Goal: Information Seeking & Learning: Learn about a topic

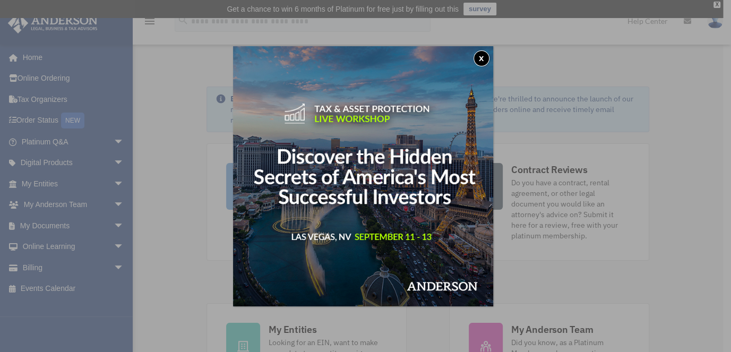
click at [485, 60] on button "x" at bounding box center [482, 58] width 16 height 16
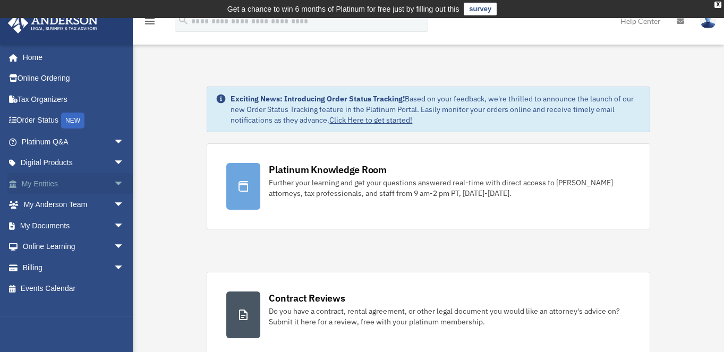
click at [114, 180] on span "arrow_drop_down" at bounding box center [124, 184] width 21 height 22
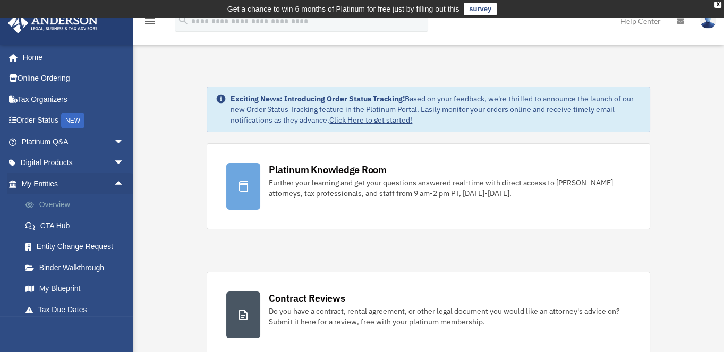
click at [66, 201] on link "Overview" at bounding box center [77, 204] width 125 height 21
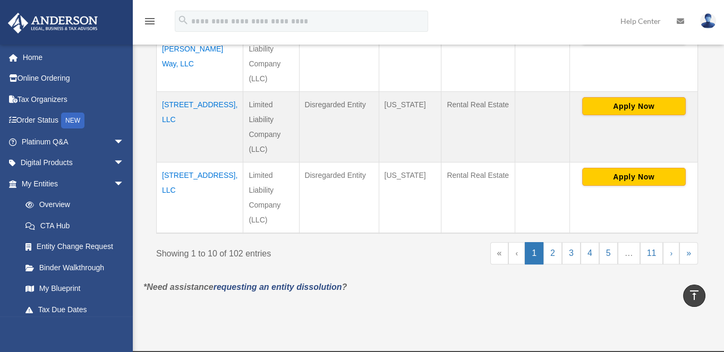
scroll to position [811, 0]
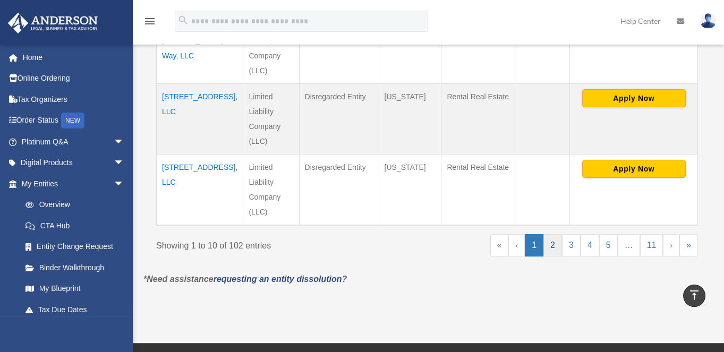
click at [552, 238] on link "2" at bounding box center [552, 245] width 19 height 22
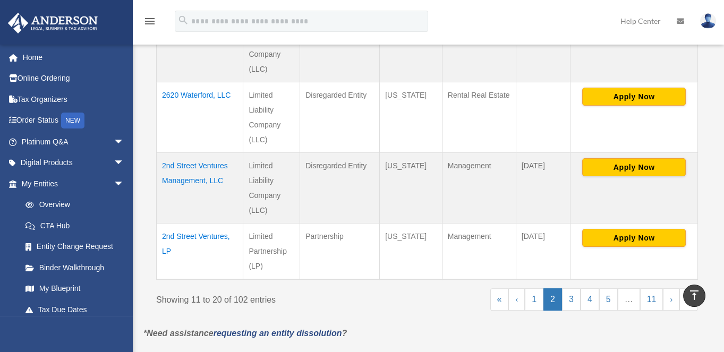
scroll to position [753, 0]
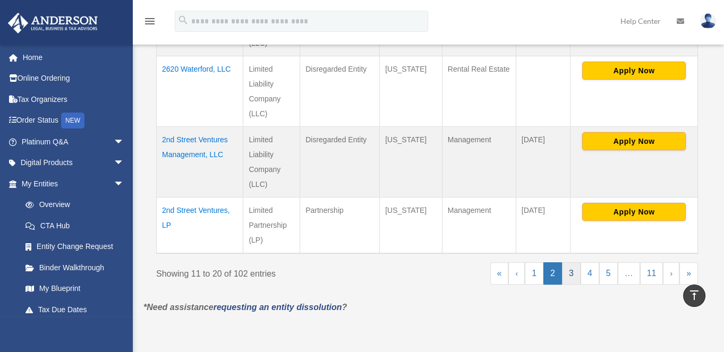
click at [572, 267] on link "3" at bounding box center [571, 273] width 19 height 22
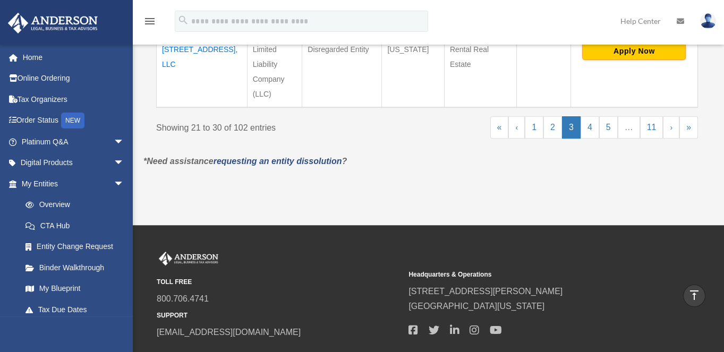
scroll to position [931, 0]
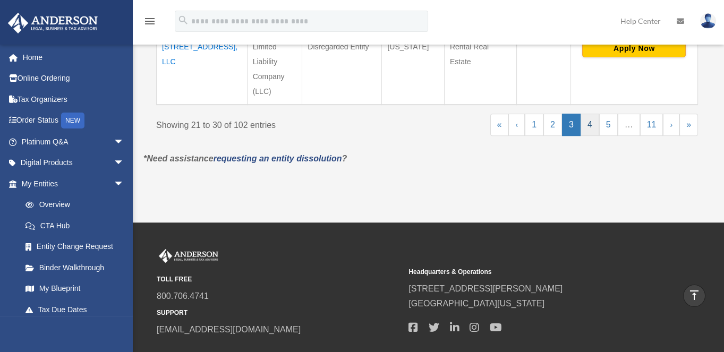
click at [593, 121] on link "4" at bounding box center [589, 125] width 19 height 22
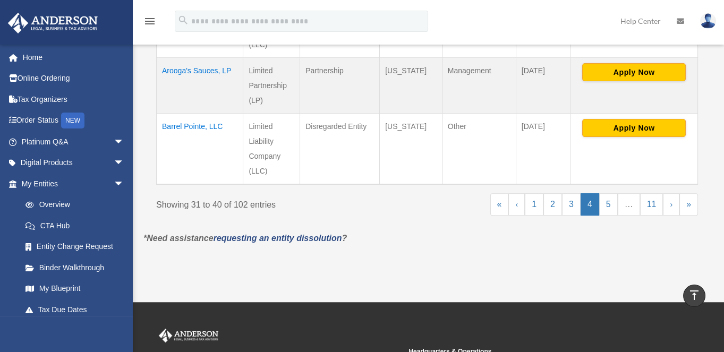
scroll to position [857, 0]
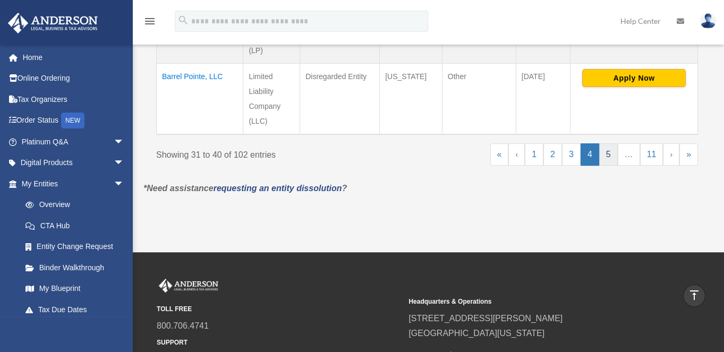
click at [610, 155] on link "5" at bounding box center [608, 154] width 19 height 22
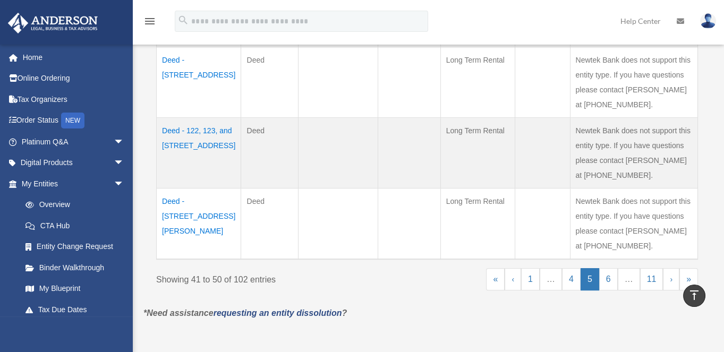
scroll to position [766, 0]
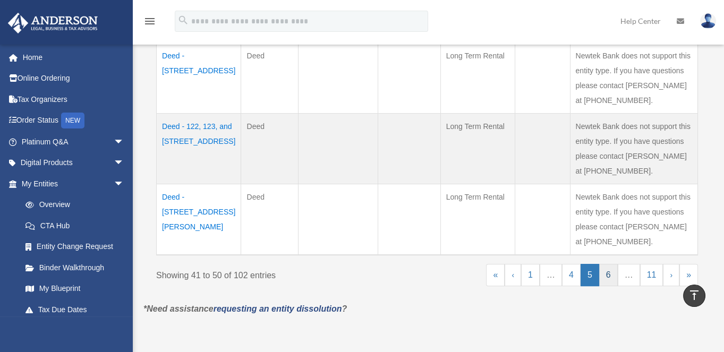
click at [613, 273] on link "6" at bounding box center [608, 275] width 19 height 22
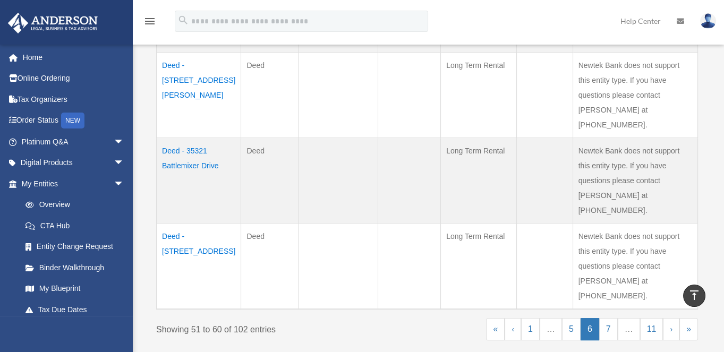
scroll to position [879, 0]
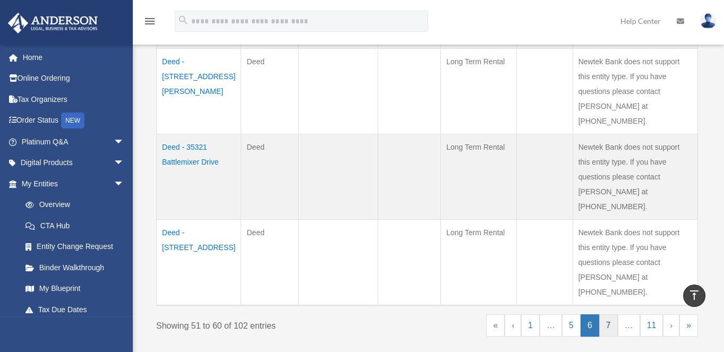
click at [614, 314] on link "7" at bounding box center [608, 325] width 19 height 22
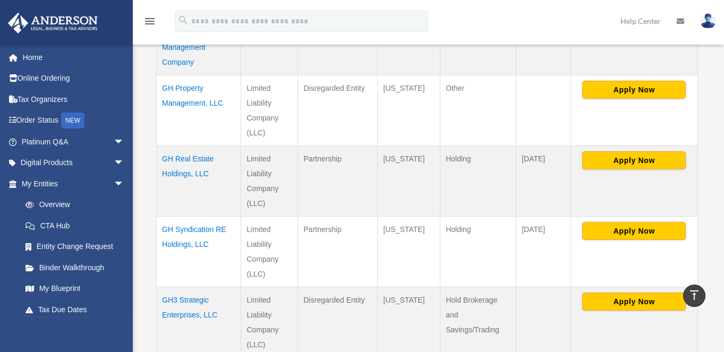
scroll to position [774, 0]
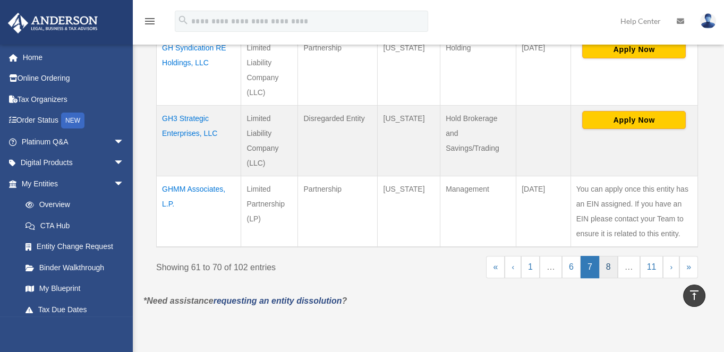
click at [612, 263] on link "8" at bounding box center [608, 267] width 19 height 22
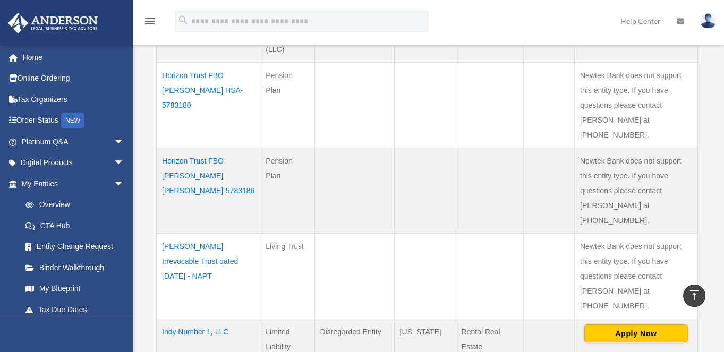
scroll to position [913, 0]
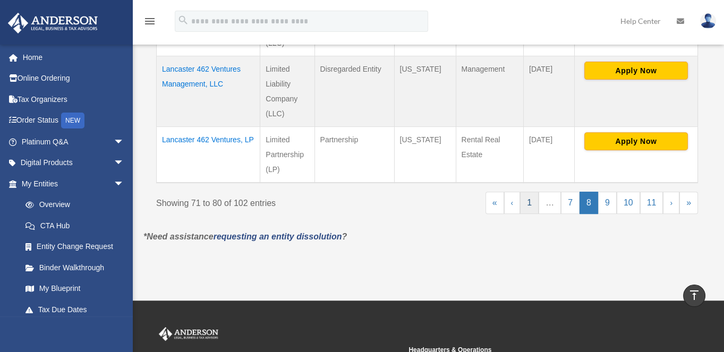
click at [533, 192] on link "1" at bounding box center [529, 203] width 19 height 22
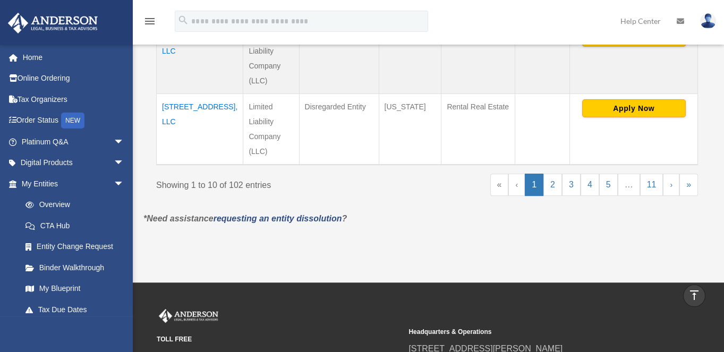
scroll to position [872, 0]
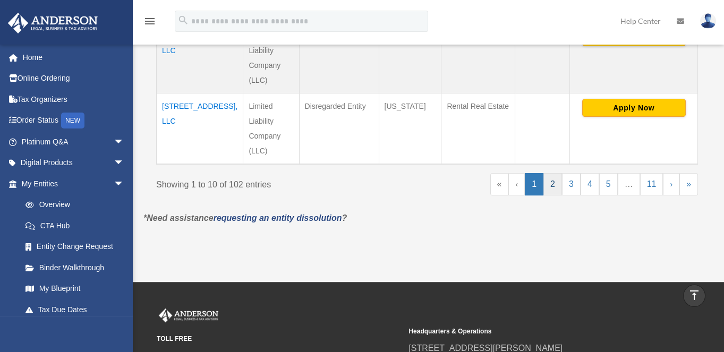
click at [557, 177] on link "2" at bounding box center [552, 184] width 19 height 22
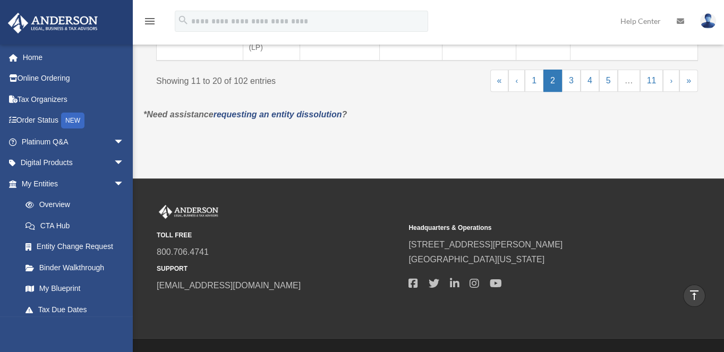
scroll to position [969, 0]
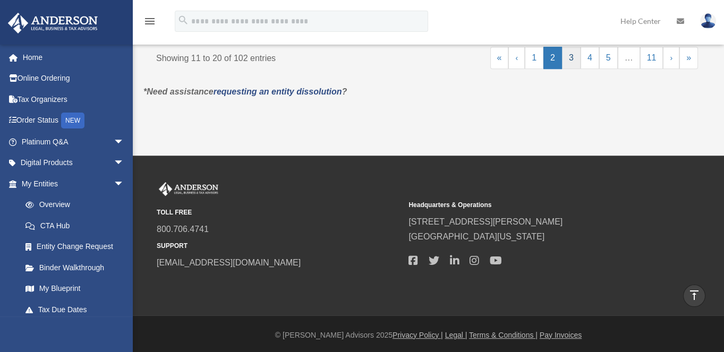
click at [578, 57] on link "3" at bounding box center [571, 58] width 19 height 22
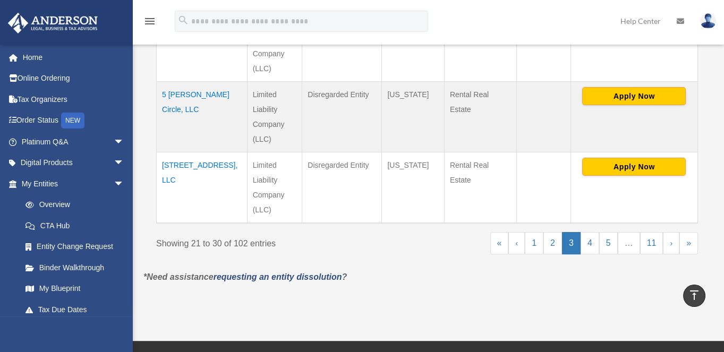
scroll to position [821, 0]
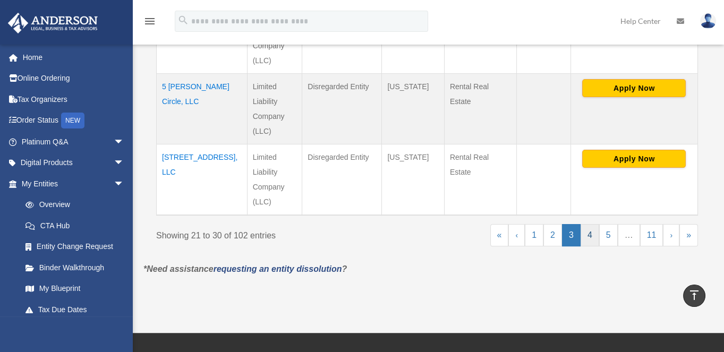
click at [594, 237] on link "4" at bounding box center [589, 235] width 19 height 22
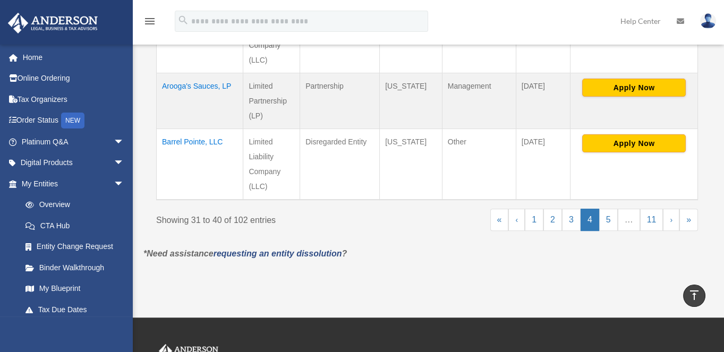
scroll to position [843, 0]
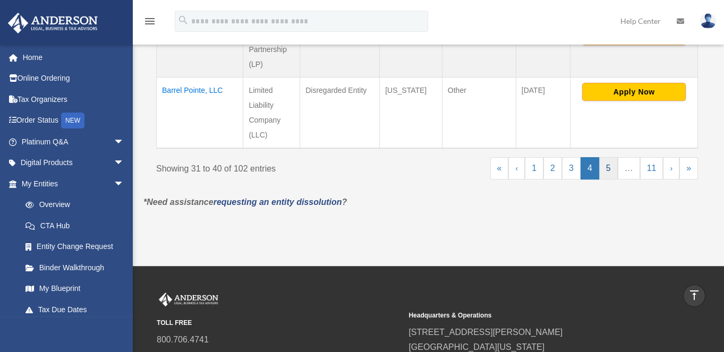
click at [614, 163] on link "5" at bounding box center [608, 168] width 19 height 22
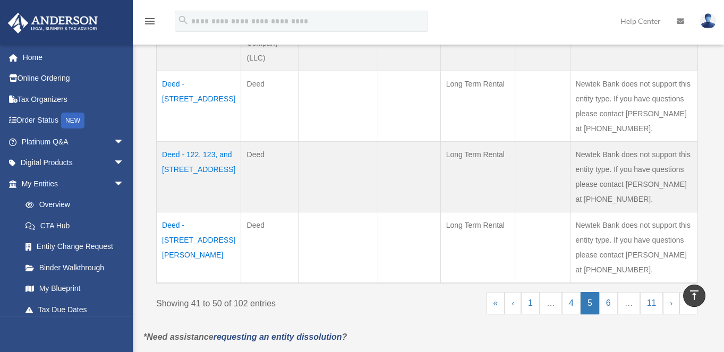
scroll to position [808, 0]
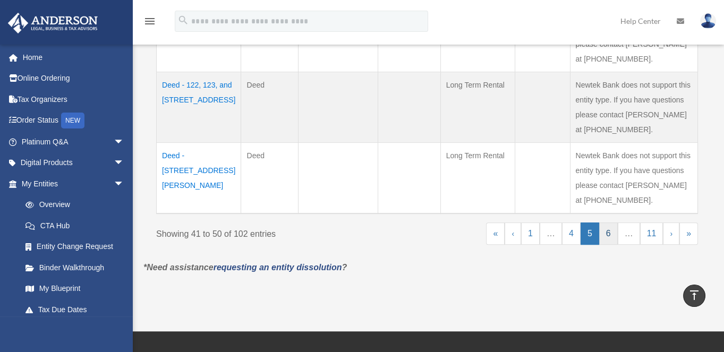
click at [614, 234] on link "6" at bounding box center [608, 234] width 19 height 22
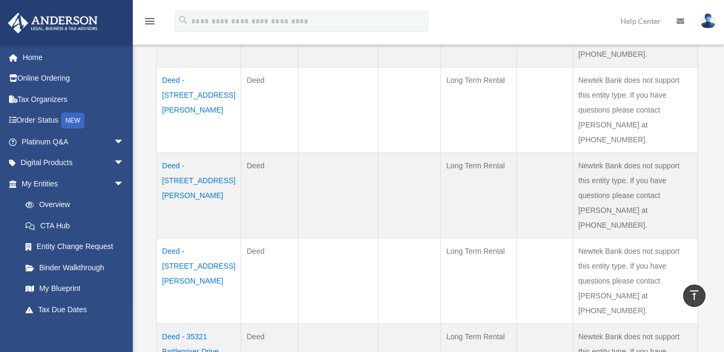
scroll to position [721, 0]
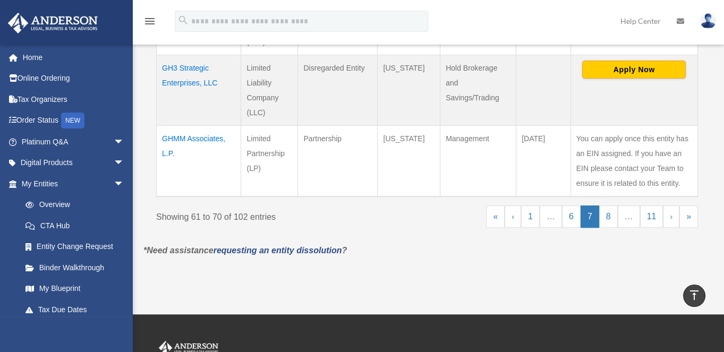
scroll to position [830, 0]
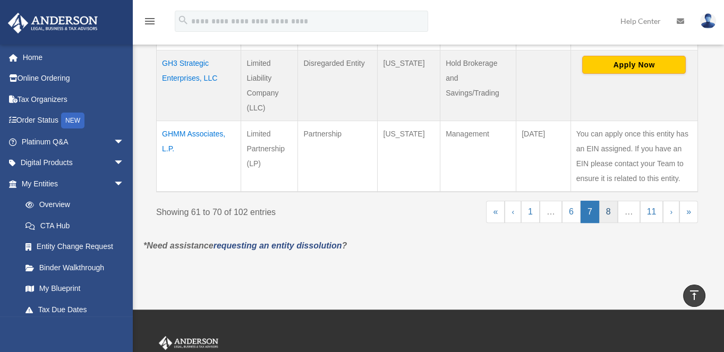
click at [608, 208] on link "8" at bounding box center [608, 212] width 19 height 22
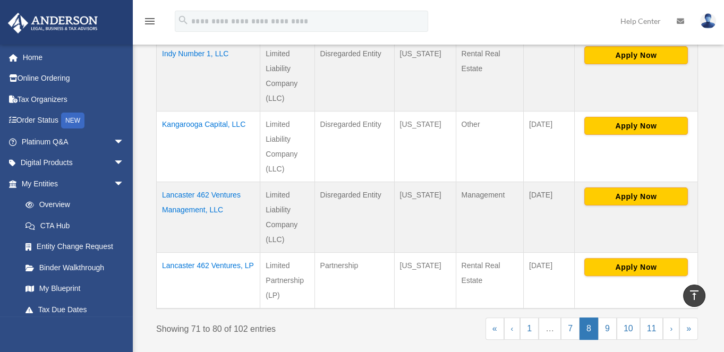
scroll to position [792, 0]
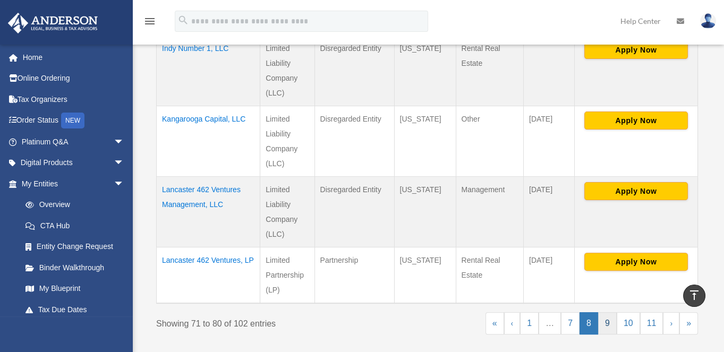
click at [613, 312] on link "9" at bounding box center [607, 323] width 19 height 22
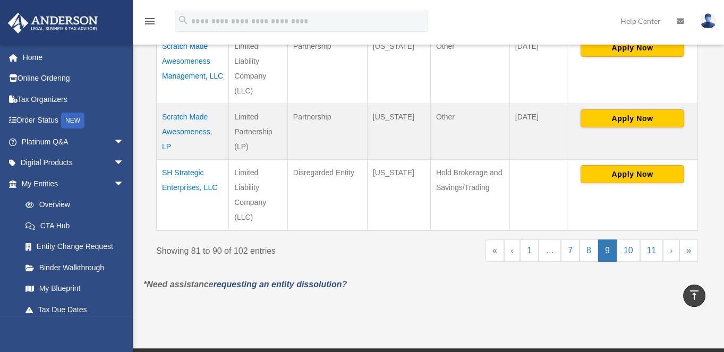
scroll to position [779, 0]
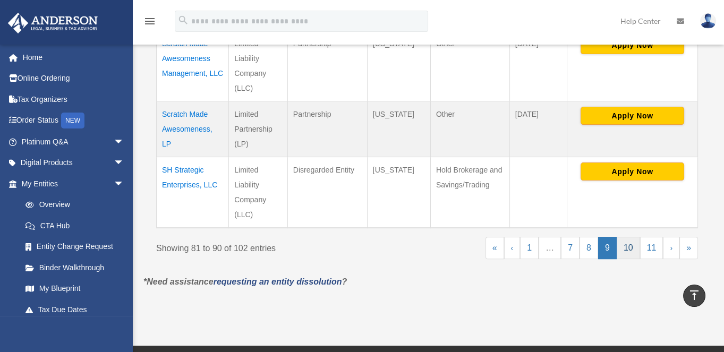
click at [627, 250] on link "10" at bounding box center [628, 248] width 23 height 22
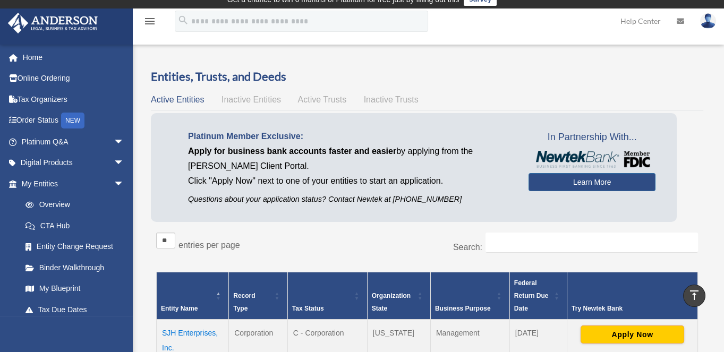
scroll to position [0, 0]
